Goal: Information Seeking & Learning: Learn about a topic

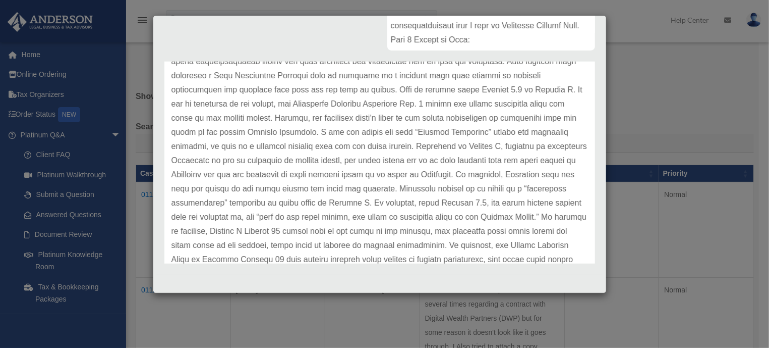
scroll to position [216, 0]
drag, startPoint x: 462, startPoint y: 9, endPoint x: 487, endPoint y: 122, distance: 115.7
click at [331, 121] on p at bounding box center [380, 125] width 417 height 452
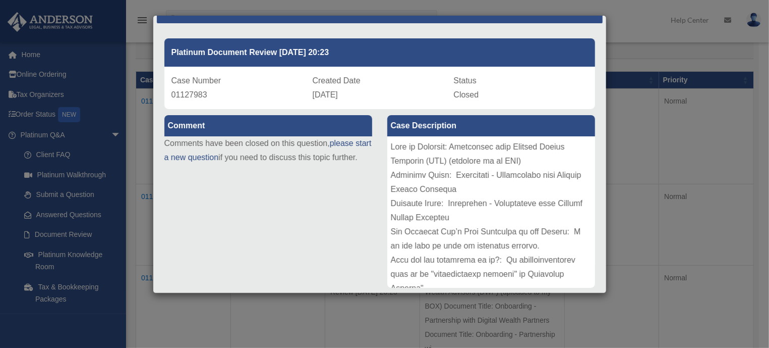
scroll to position [28, 0]
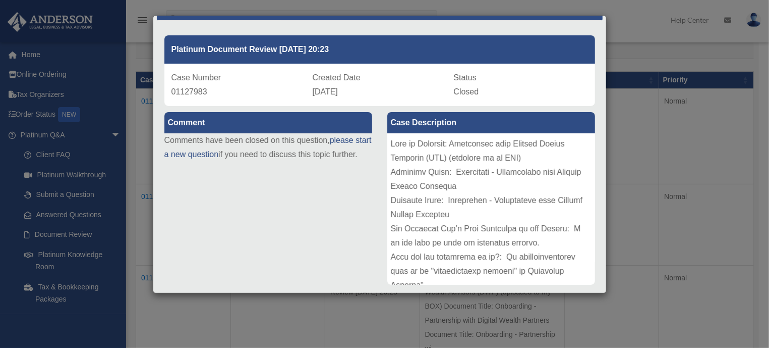
drag, startPoint x: 575, startPoint y: 135, endPoint x: 546, endPoint y: 89, distance: 54.2
click at [546, 89] on div "Status Closed" at bounding box center [521, 85] width 134 height 28
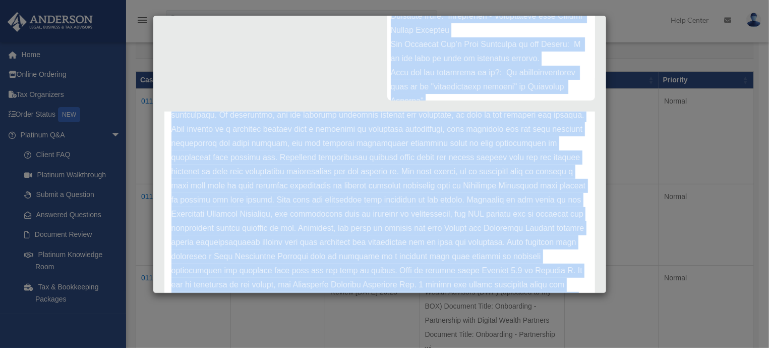
scroll to position [246, 0]
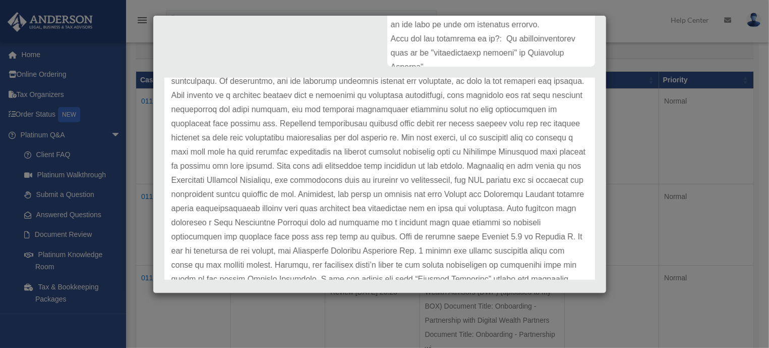
drag, startPoint x: 546, startPoint y: 89, endPoint x: 559, endPoint y: 76, distance: 17.5
click at [559, 76] on div "Comment Comments have been closed on this question, please start a new question…" at bounding box center [380, 85] width 446 height 395
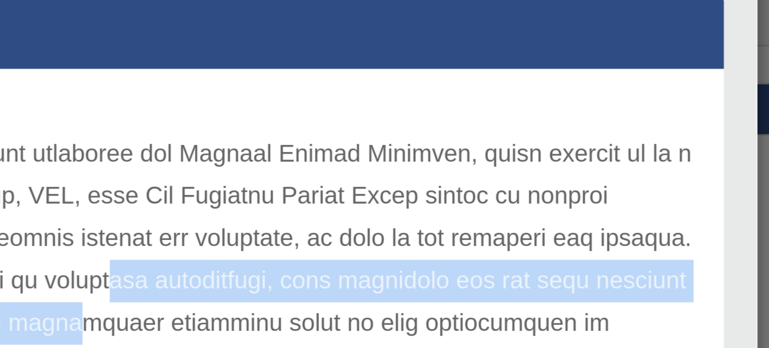
drag, startPoint x: 504, startPoint y: 42, endPoint x: 406, endPoint y: 189, distance: 176.0
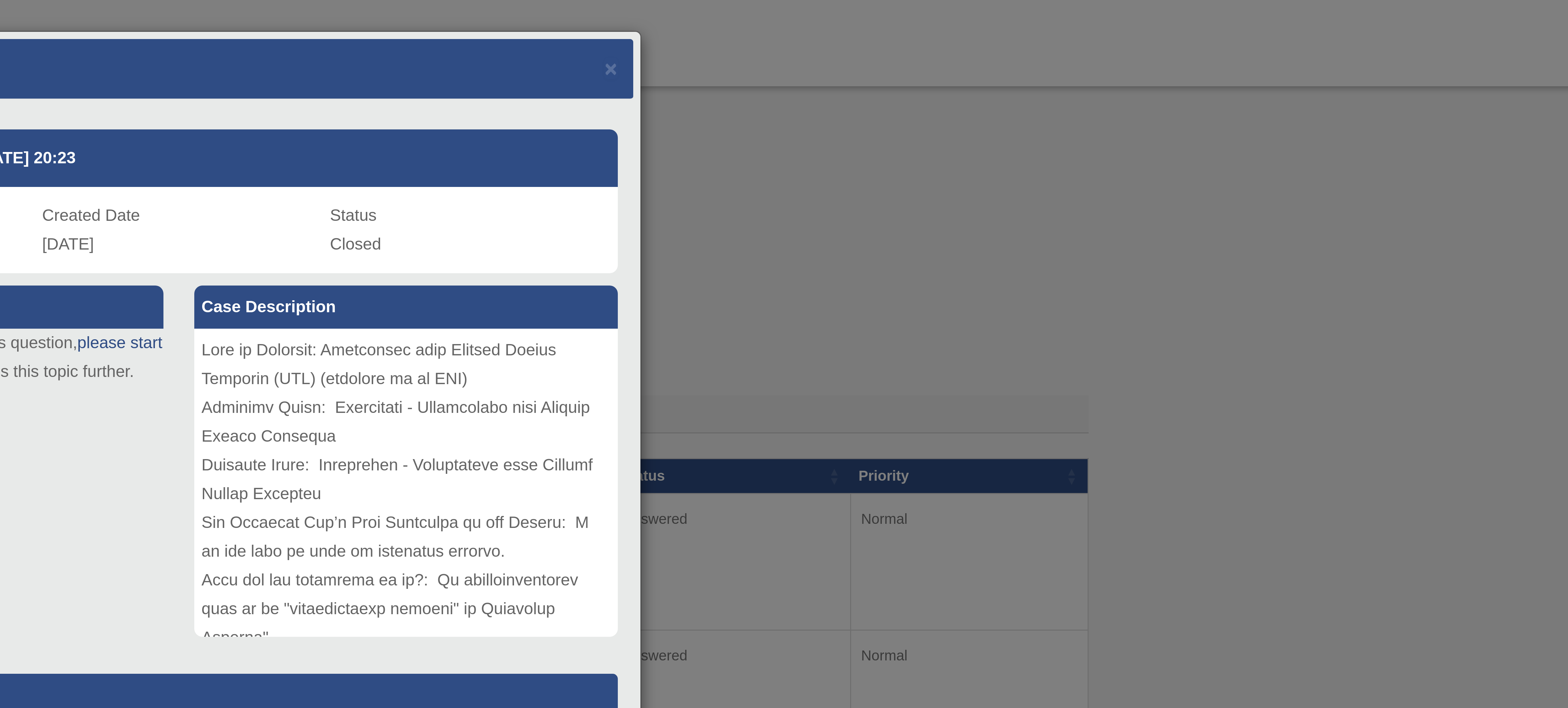
scroll to position [0, 0]
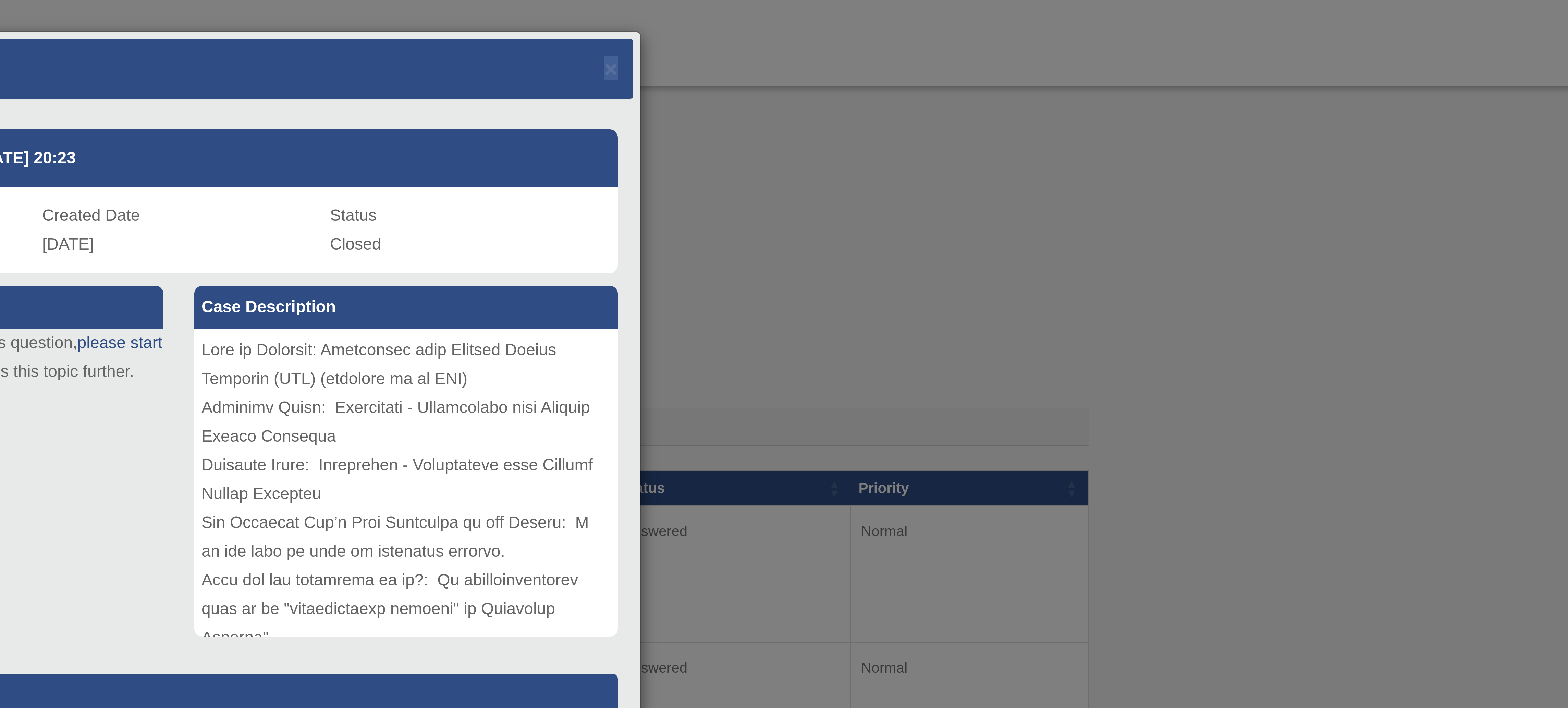
drag, startPoint x: 276, startPoint y: 128, endPoint x: 944, endPoint y: 23, distance: 676.2
click at [529, 23] on div "Case Detail × Platinum Document Review 09/29/2025 20:23 Case Number 01127983 Cr…" at bounding box center [784, 354] width 1568 height 708
click at [529, 48] on div "Case Detail × Platinum Document Review 09/29/2025 20:23 Case Number 01127983 Cr…" at bounding box center [784, 354] width 1568 height 708
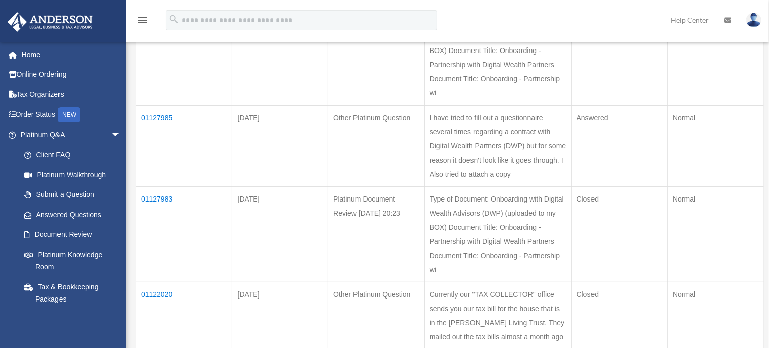
scroll to position [180, 0]
drag, startPoint x: 498, startPoint y: 168, endPoint x: 164, endPoint y: 116, distance: 338.0
click at [164, 116] on td "01127985" at bounding box center [184, 143] width 96 height 81
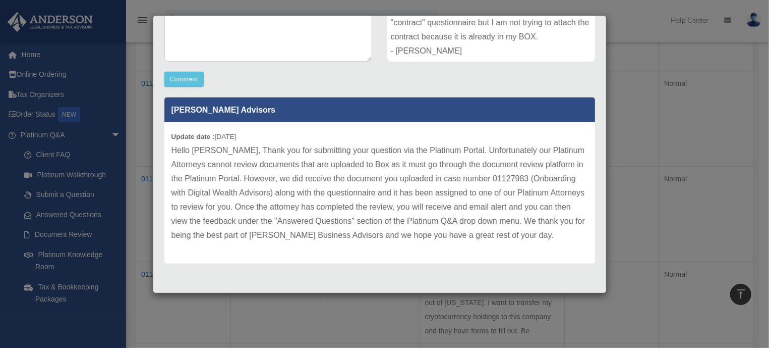
scroll to position [295, 0]
click at [623, 98] on div "Case Detail × Other Platinum Question Case Number 01127985 Created Date Septemb…" at bounding box center [384, 174] width 769 height 348
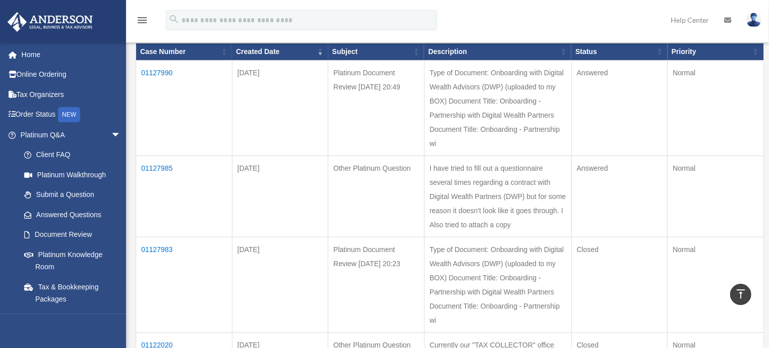
scroll to position [127, 0]
click at [148, 68] on td "01127990" at bounding box center [184, 107] width 96 height 95
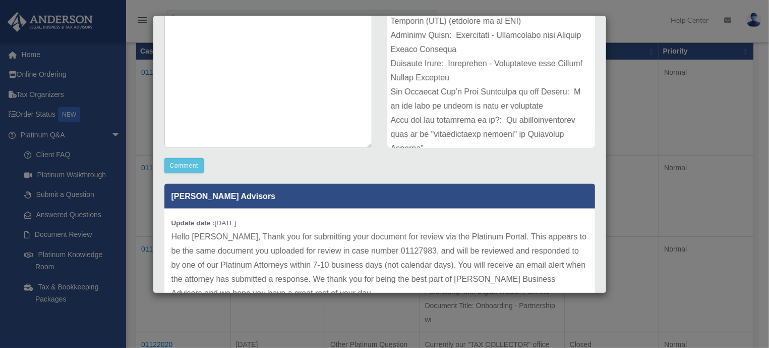
scroll to position [0, 0]
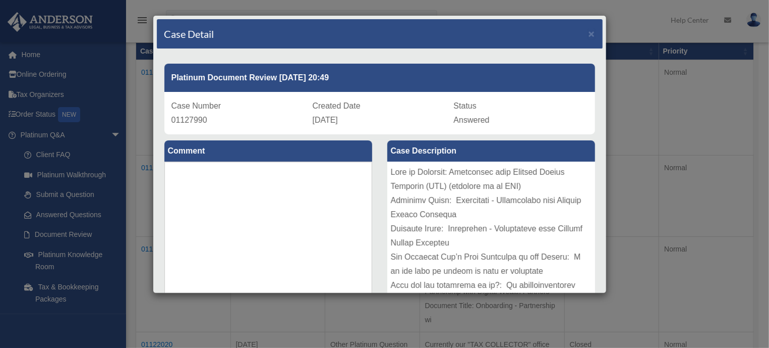
click at [640, 180] on div "Case Detail × Platinum Document Review 09/29/2025 20:49 Case Number 01127990 Cr…" at bounding box center [384, 174] width 769 height 348
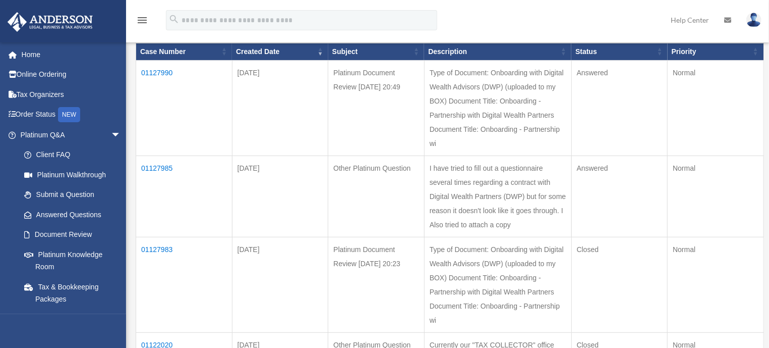
click at [153, 166] on td "01127985" at bounding box center [184, 195] width 96 height 81
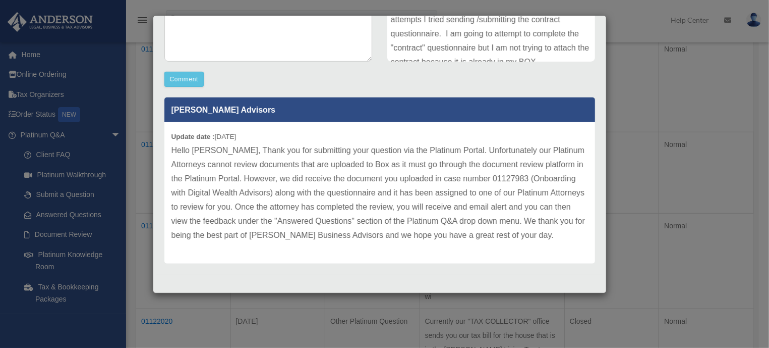
scroll to position [169, 0]
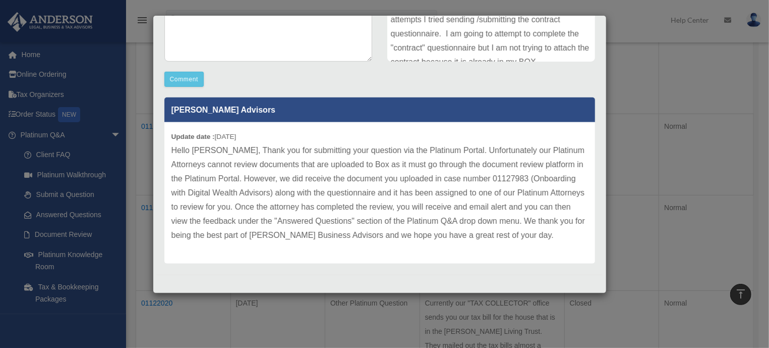
click at [717, 179] on div "Case Detail × Other Platinum Question Case Number 01127985 Created Date Septemb…" at bounding box center [384, 174] width 769 height 348
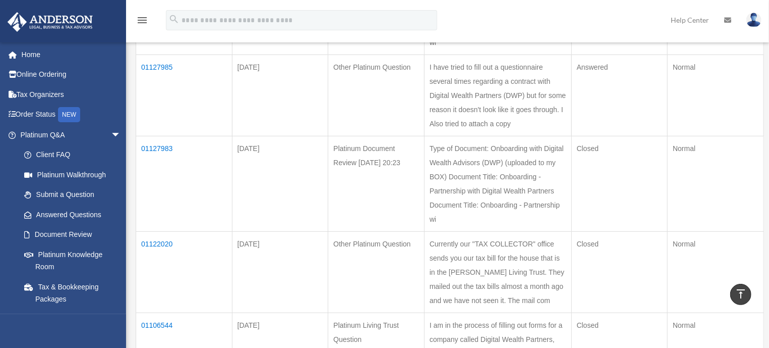
scroll to position [229, 0]
click at [148, 146] on td "01127983" at bounding box center [184, 182] width 96 height 95
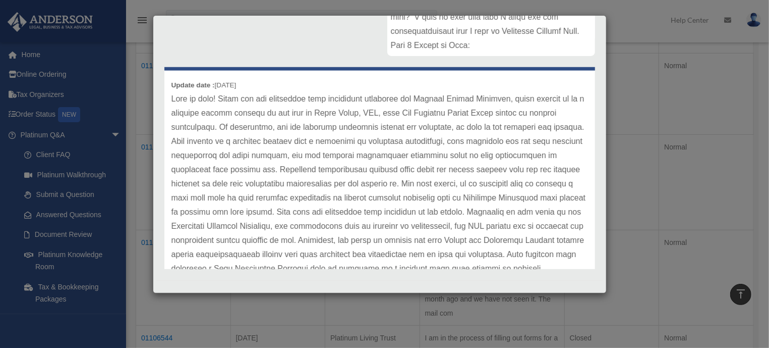
scroll to position [0, 0]
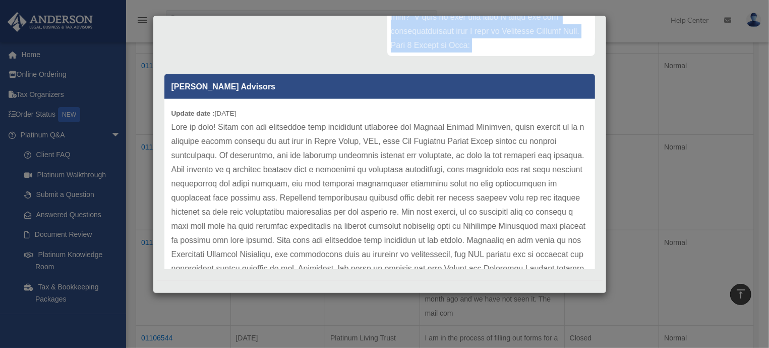
drag, startPoint x: 164, startPoint y: 116, endPoint x: 268, endPoint y: 77, distance: 111.0
click at [268, 77] on div "Comment Comments have been closed on this question, please start a new question…" at bounding box center [380, 74] width 446 height 395
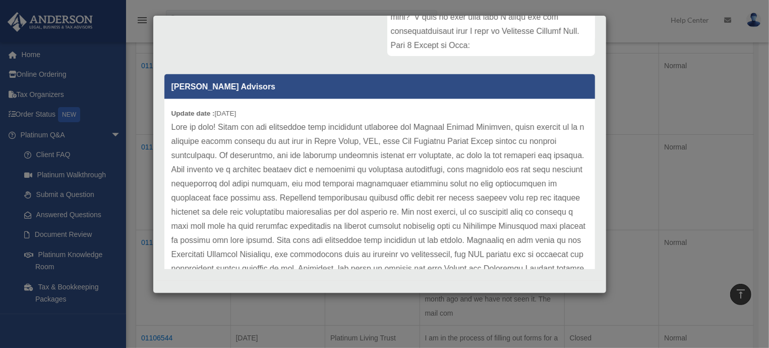
click at [177, 106] on div "Update date : 10-01-2025" at bounding box center [379, 346] width 431 height 494
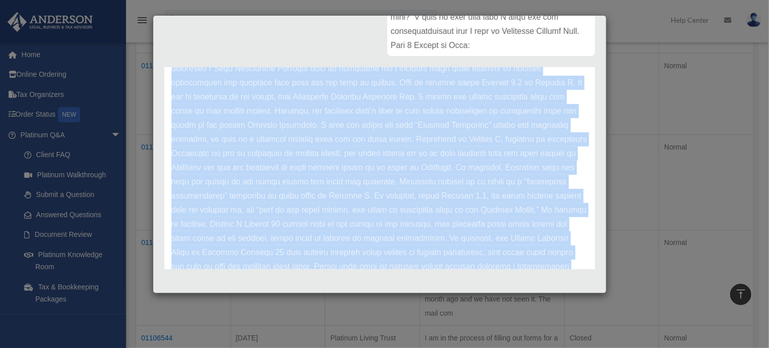
scroll to position [339, 0]
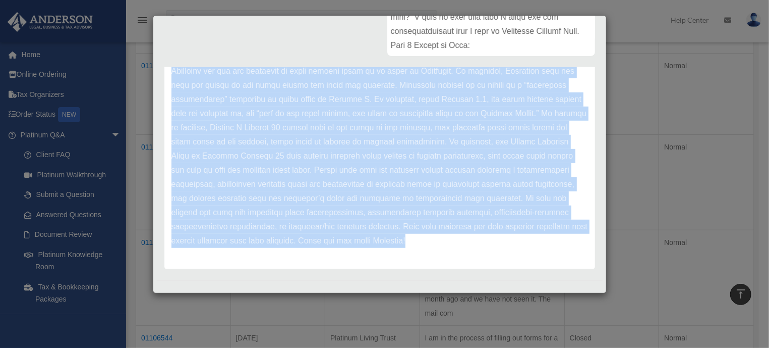
drag, startPoint x: 268, startPoint y: 77, endPoint x: 525, endPoint y: 256, distance: 313.1
click at [525, 256] on div "Update date : 10-01-2025" at bounding box center [379, 21] width 431 height 494
copy div "Update date : 10-01-2025 Glad to help! Thank you for submitting your onboarding…"
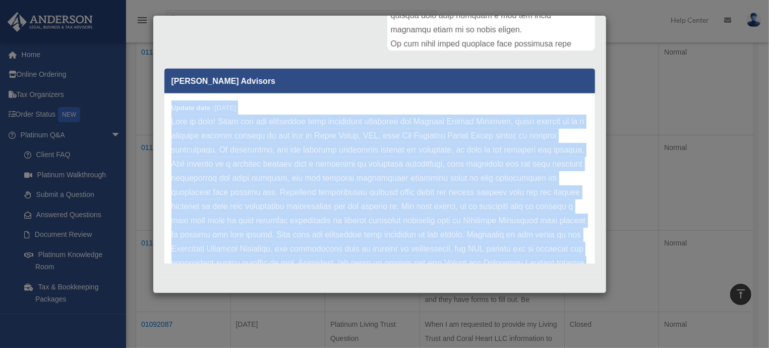
scroll to position [378, 0]
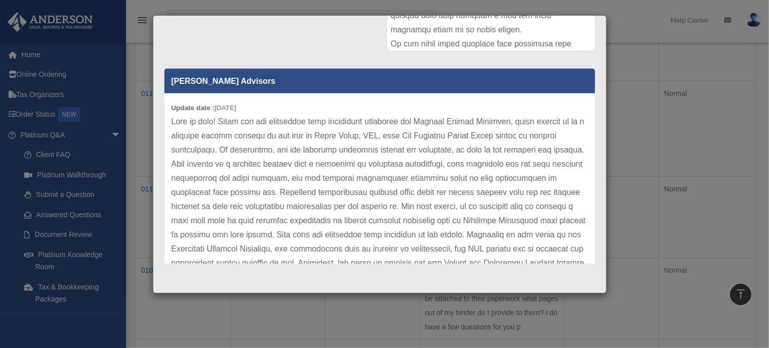
click at [593, 172] on div "Case Detail × Platinum Document Review 09/29/2025 20:23 Case Number 01127983 Cr…" at bounding box center [380, 154] width 454 height 278
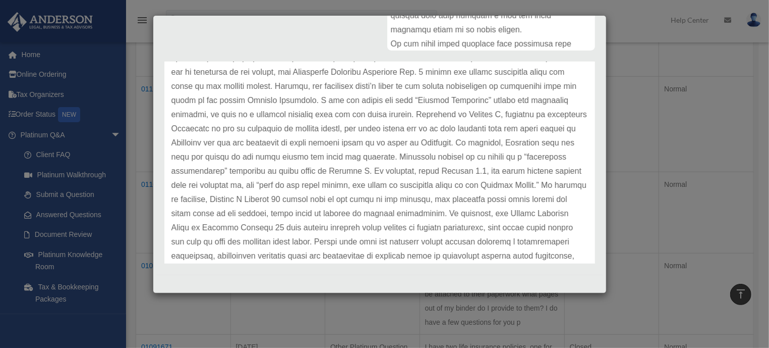
scroll to position [383, 0]
drag, startPoint x: 447, startPoint y: 198, endPoint x: 382, endPoint y: 200, distance: 64.1
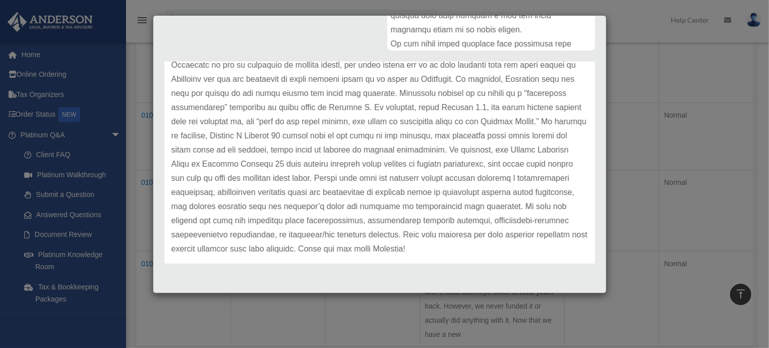
scroll to position [763, 0]
drag, startPoint x: 382, startPoint y: 200, endPoint x: 387, endPoint y: 92, distance: 108.1
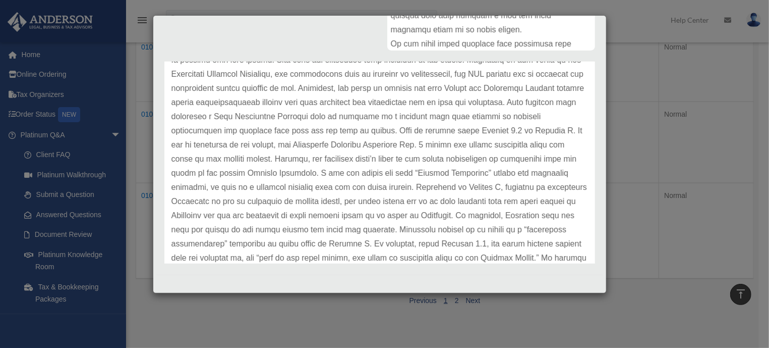
scroll to position [175, 0]
click at [438, 126] on p at bounding box center [380, 165] width 417 height 452
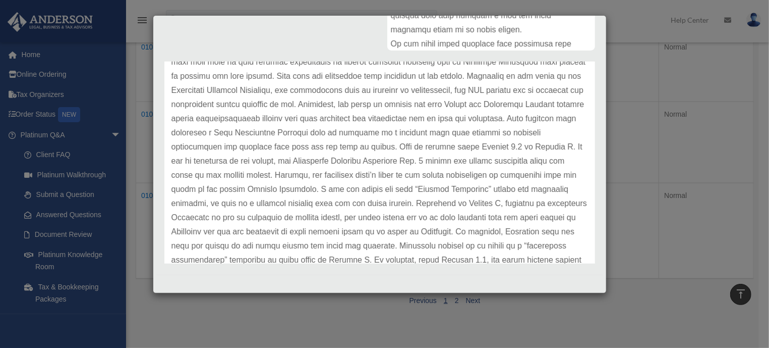
scroll to position [157, 0]
click at [570, 157] on div "Update date : 10-01-2025" at bounding box center [379, 183] width 431 height 494
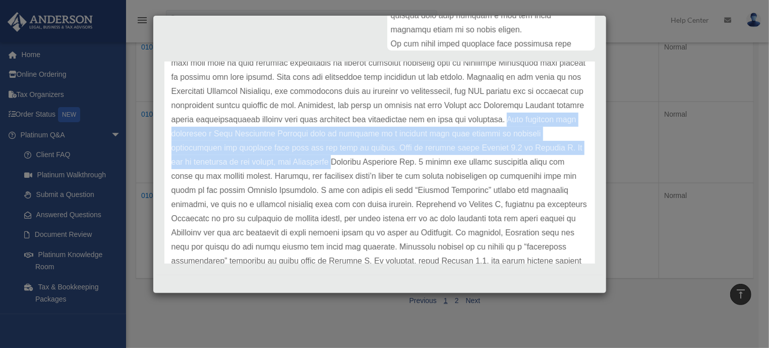
drag, startPoint x: 209, startPoint y: 131, endPoint x: 409, endPoint y: 162, distance: 202.2
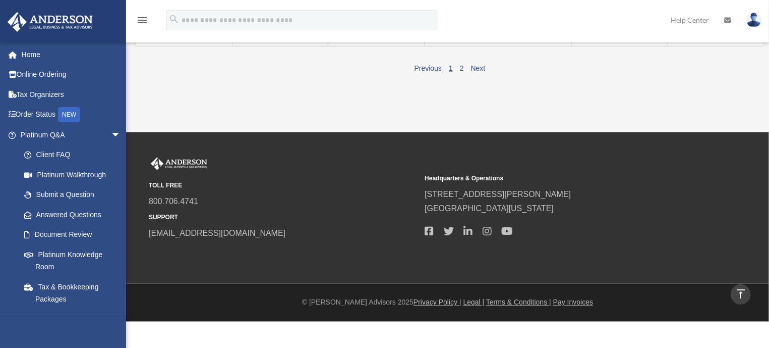
scroll to position [763, 0]
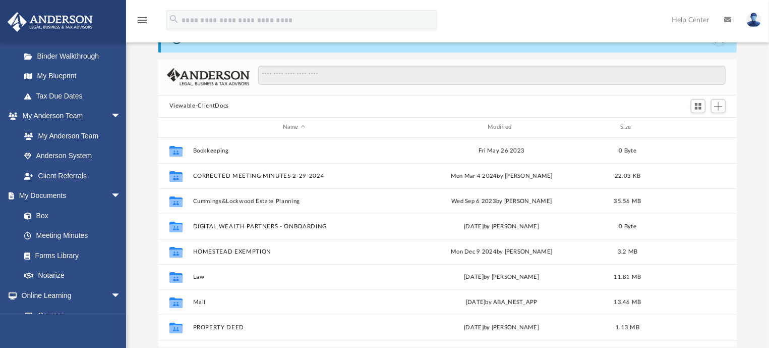
scroll to position [201, 0]
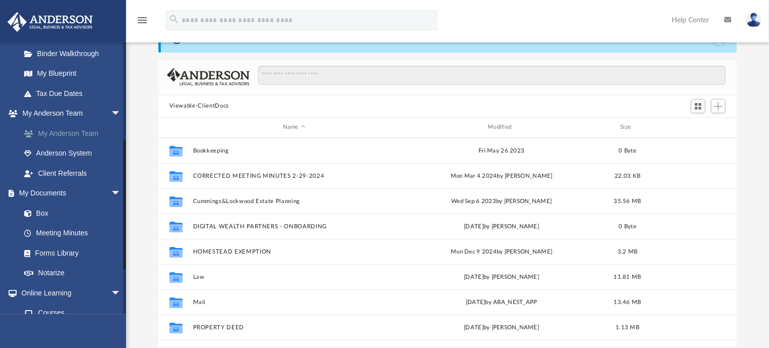
drag, startPoint x: 0, startPoint y: 0, endPoint x: 79, endPoint y: 133, distance: 154.7
click at [79, 133] on link "My Anderson Team" at bounding box center [75, 133] width 122 height 20
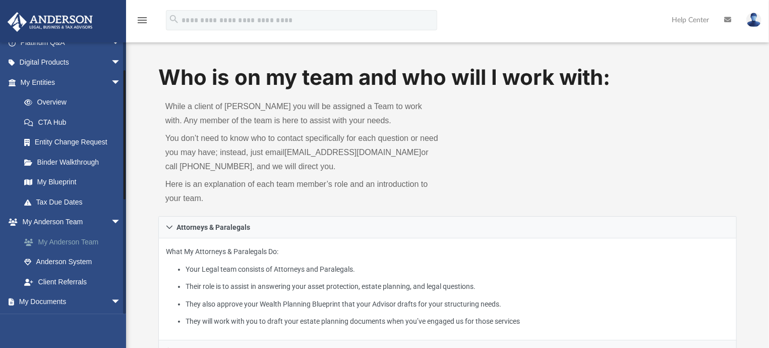
scroll to position [107, 0]
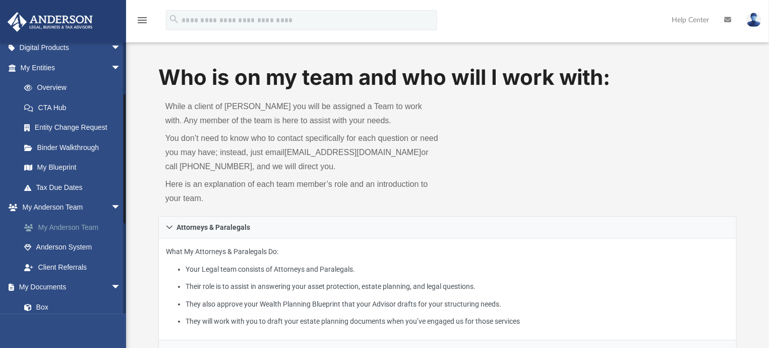
click at [70, 222] on link "My Anderson Team" at bounding box center [75, 227] width 122 height 20
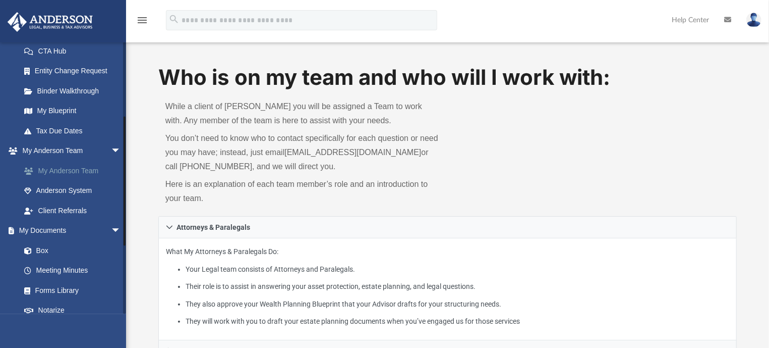
scroll to position [176, 0]
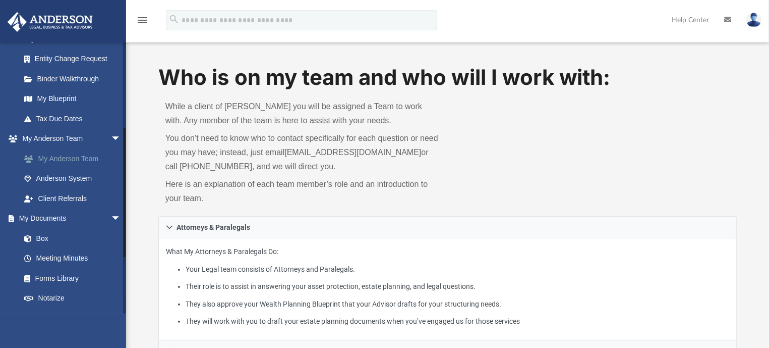
click at [43, 233] on link "Box" at bounding box center [70, 238] width 112 height 20
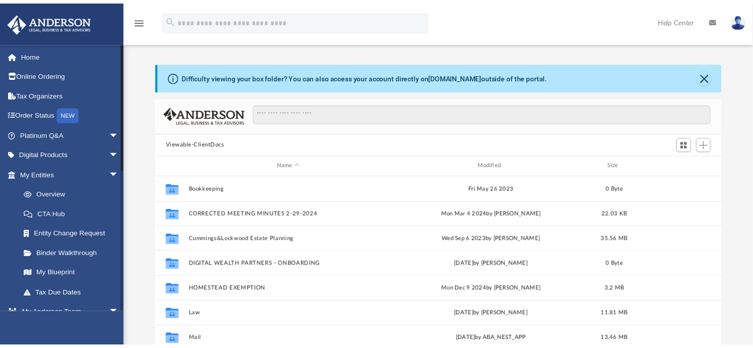
scroll to position [3, 0]
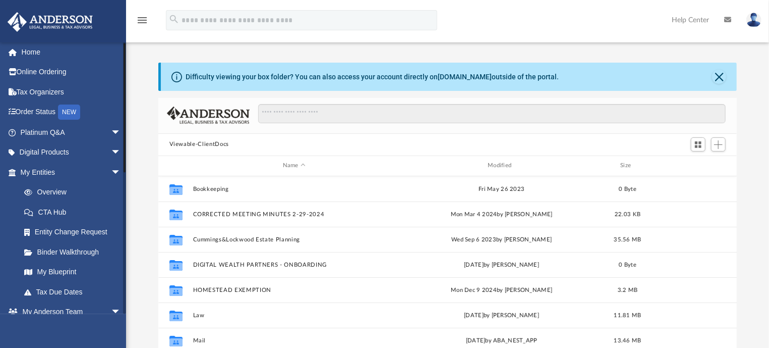
click at [111, 124] on span "arrow_drop_down" at bounding box center [121, 132] width 20 height 21
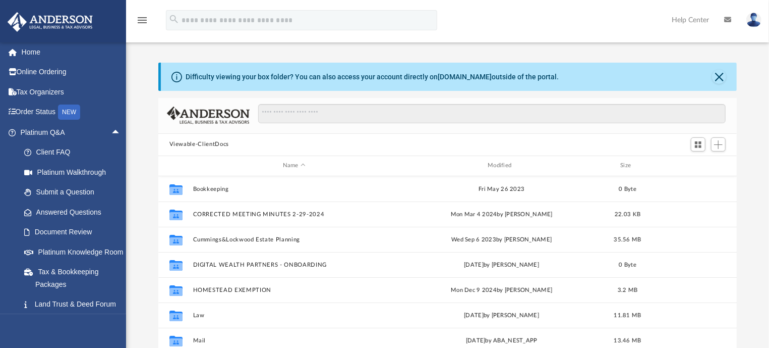
drag, startPoint x: 301, startPoint y: 29, endPoint x: 459, endPoint y: 131, distance: 187.7
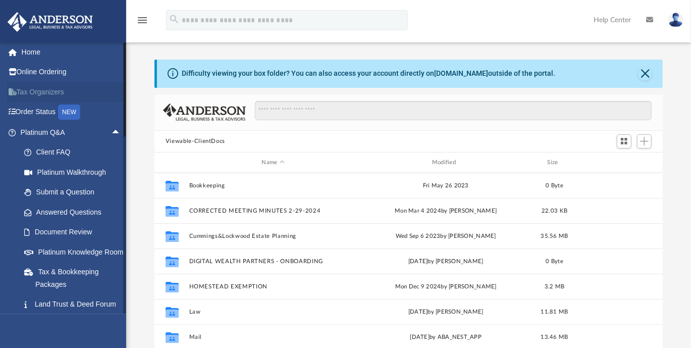
scroll to position [11, 10]
